Goal: Task Accomplishment & Management: Complete application form

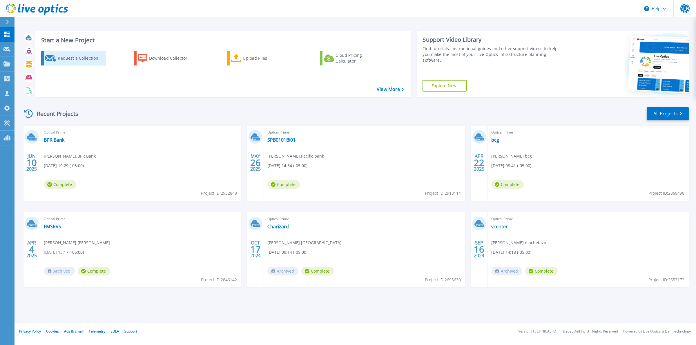
click at [83, 60] on div "Request a Collection" at bounding box center [81, 58] width 46 height 12
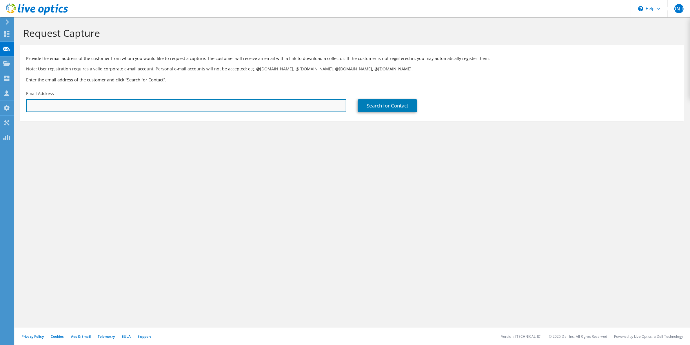
click at [151, 110] on input "text" at bounding box center [186, 105] width 320 height 13
paste input "[EMAIL_ADDRESS][DOMAIN_NAME]"
type input "[EMAIL_ADDRESS][DOMAIN_NAME]"
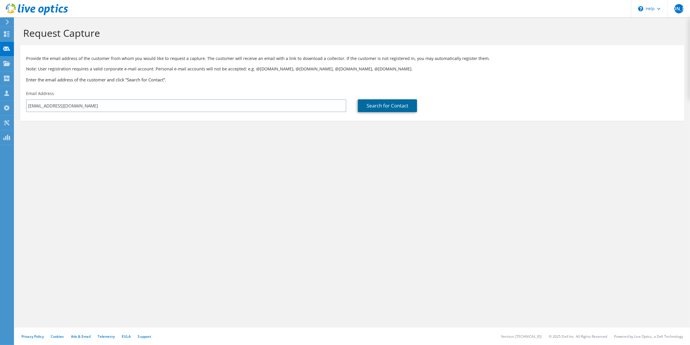
click at [392, 109] on link "Search for Contact" at bounding box center [387, 105] width 59 height 13
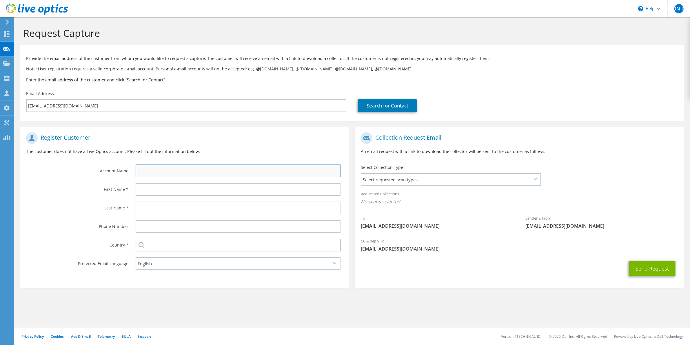
click at [175, 173] on input "text" at bounding box center [238, 171] width 205 height 13
type input "DISTRIBUIDORA [PERSON_NAME]"
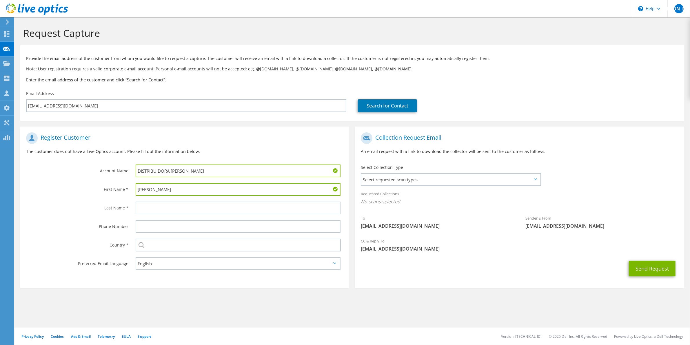
drag, startPoint x: 157, startPoint y: 189, endPoint x: 130, endPoint y: 189, distance: 27.5
click at [130, 189] on div "[PERSON_NAME]" at bounding box center [239, 189] width 219 height 19
click at [173, 191] on input "[PERSON_NAME]" at bounding box center [238, 189] width 205 height 13
type input "[PERSON_NAME]"
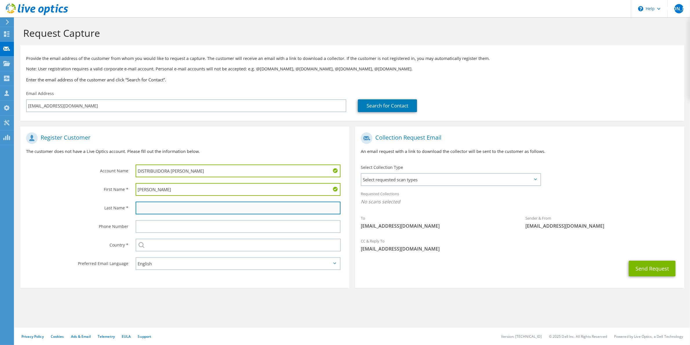
click at [177, 207] on input "text" at bounding box center [238, 208] width 205 height 13
paste input "[PERSON_NAME]"
type input "[PERSON_NAME]"
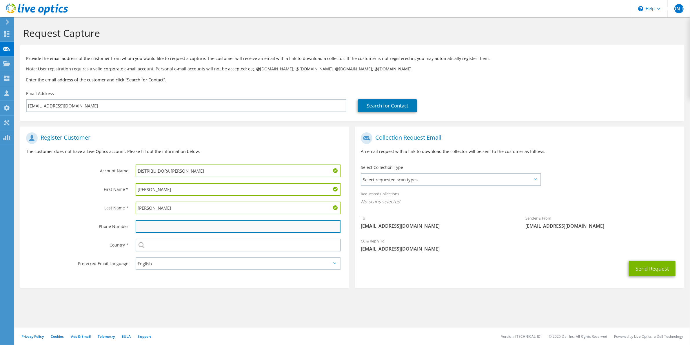
click at [176, 226] on input "text" at bounding box center [238, 226] width 205 height 13
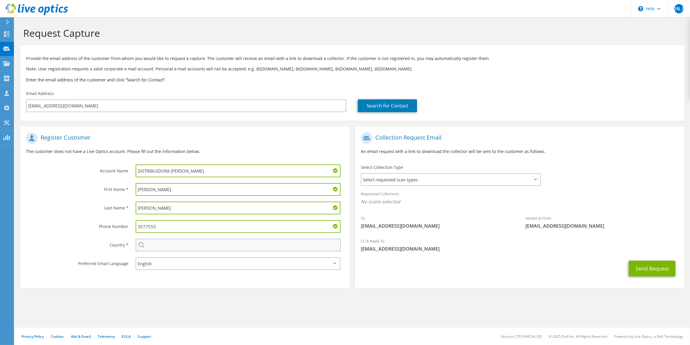
type input "3077555"
click at [206, 242] on input "text" at bounding box center [238, 245] width 205 height 13
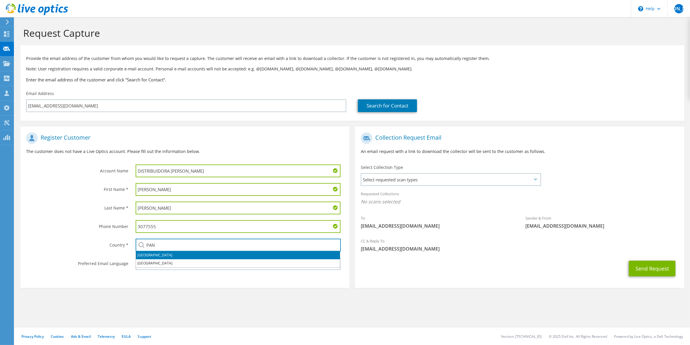
click at [148, 254] on li "[GEOGRAPHIC_DATA]" at bounding box center [238, 255] width 204 height 8
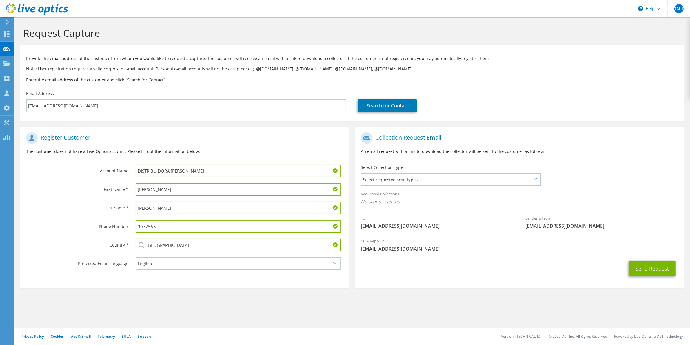
type input "[GEOGRAPHIC_DATA]"
click at [345, 282] on section "Register Customer The customer does not have a Live Optics account. Please fill…" at bounding box center [184, 207] width 329 height 161
click at [414, 179] on span "Select requested scan types" at bounding box center [451, 180] width 179 height 12
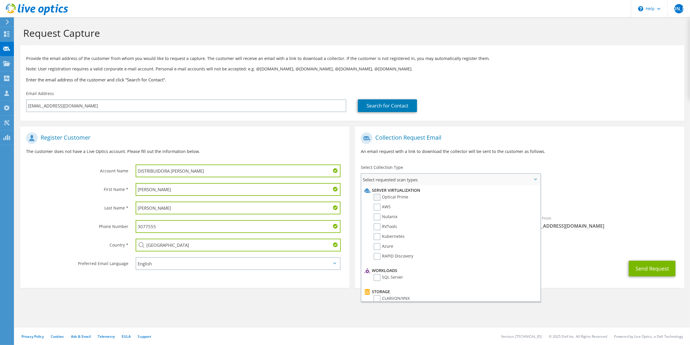
click at [377, 196] on label "Optical Prime" at bounding box center [391, 197] width 35 height 7
click at [0, 0] on input "Optical Prime" at bounding box center [0, 0] width 0 height 0
click at [585, 271] on div "Send Request" at bounding box center [519, 270] width 329 height 21
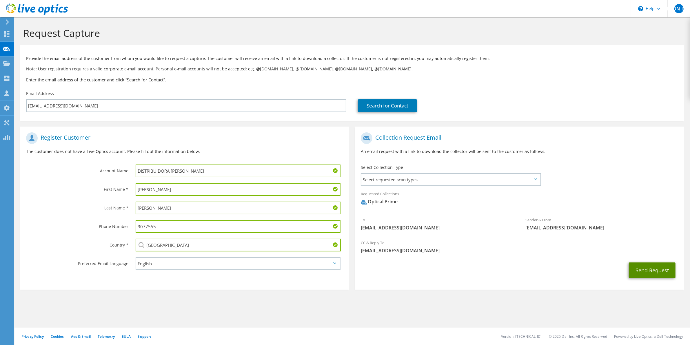
click at [647, 269] on button "Send Request" at bounding box center [652, 271] width 47 height 16
